Goal: Find specific page/section: Find specific page/section

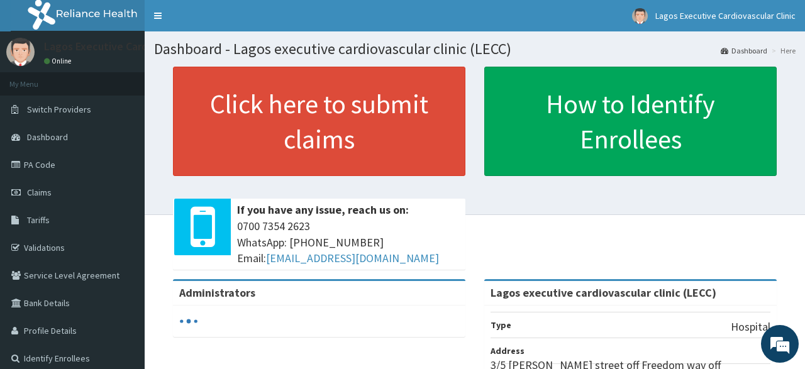
click at [58, 165] on link "PA Code" at bounding box center [72, 165] width 145 height 28
click at [30, 167] on link "PA Code" at bounding box center [72, 165] width 145 height 28
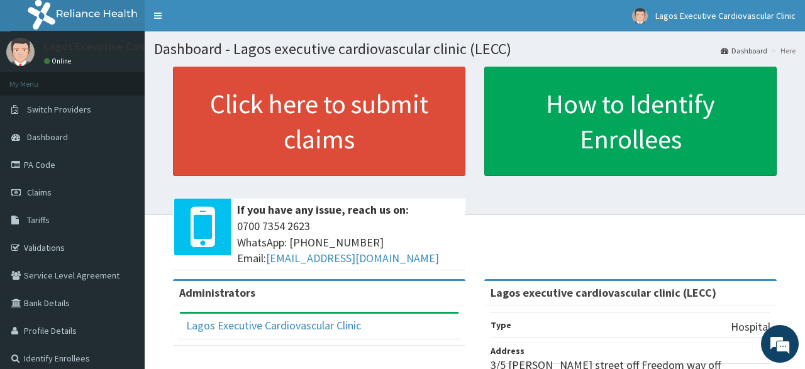
click at [43, 164] on link "PA Code" at bounding box center [72, 165] width 145 height 28
